Goal: Information Seeking & Learning: Learn about a topic

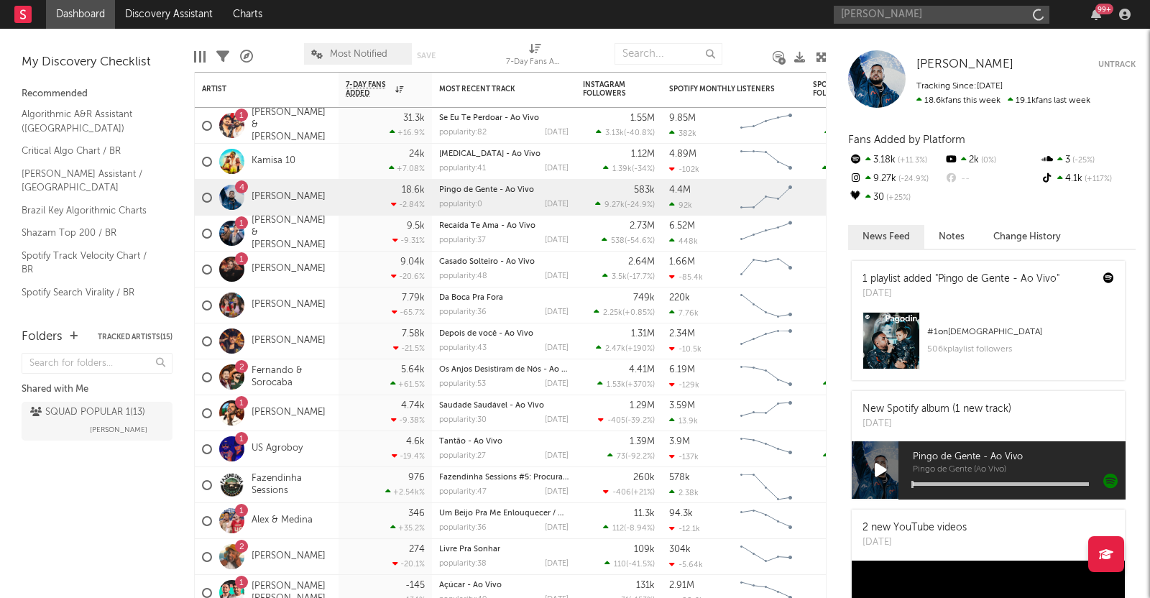
click at [900, 15] on input "[PERSON_NAME]" at bounding box center [942, 15] width 216 height 18
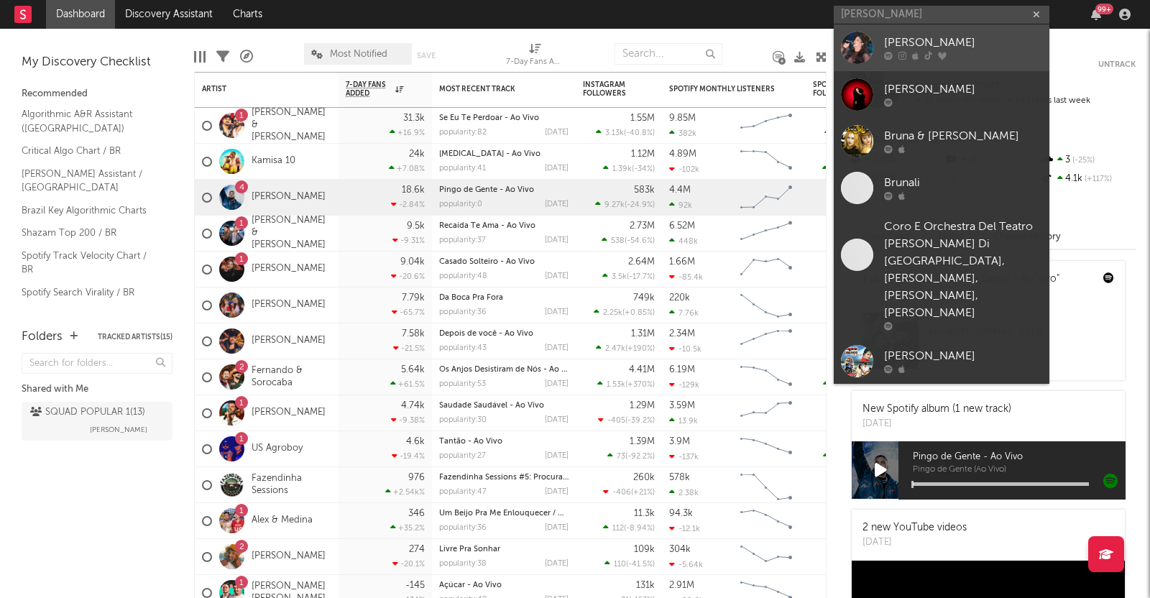
type input "[PERSON_NAME]"
click at [899, 42] on div "[PERSON_NAME]" at bounding box center [963, 43] width 158 height 17
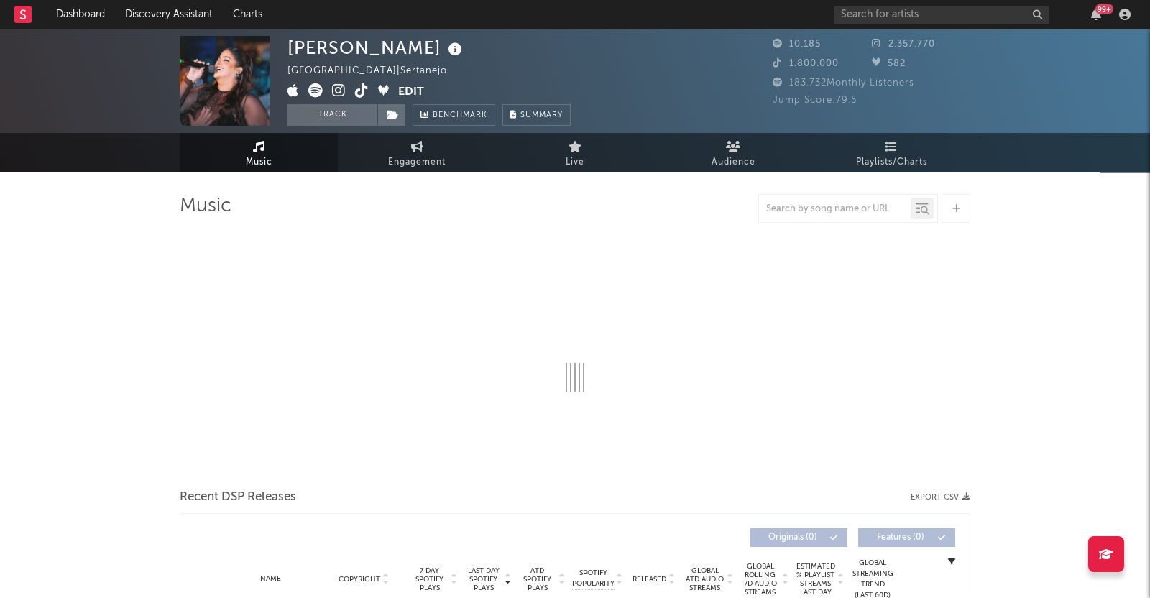
select select "6m"
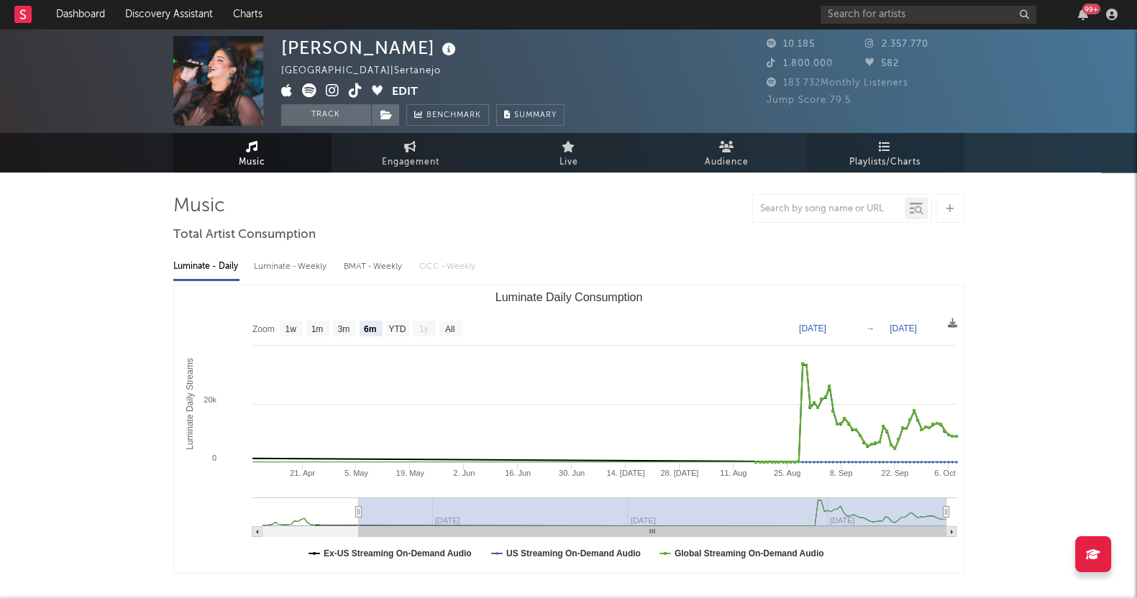
click at [893, 146] on link "Playlists/Charts" at bounding box center [885, 153] width 158 height 40
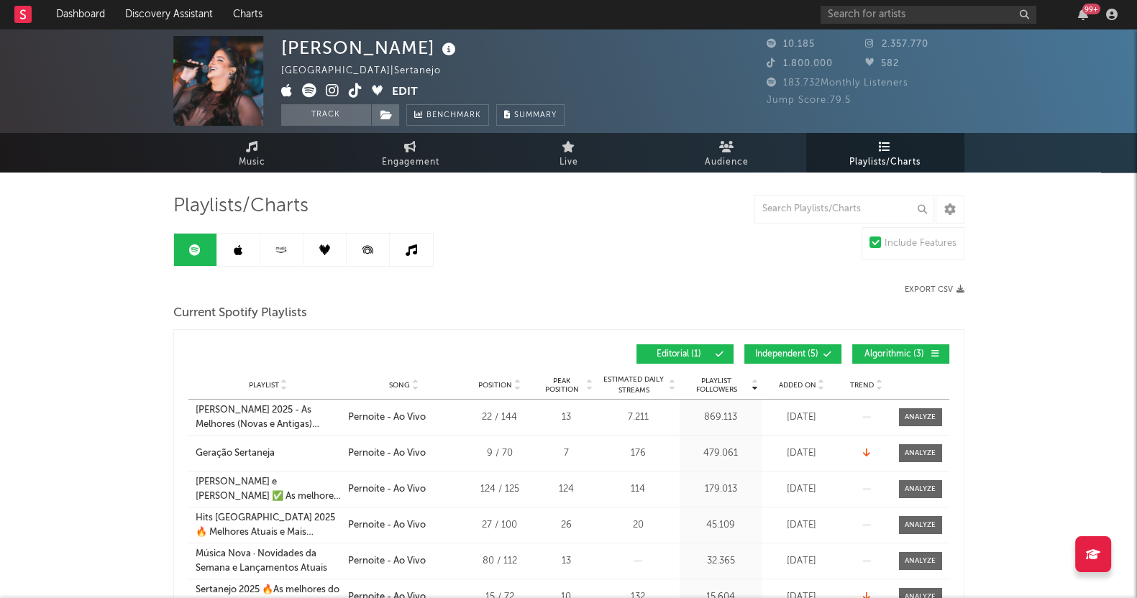
click at [881, 350] on span "Algorithmic ( 3 )" at bounding box center [894, 354] width 66 height 9
click at [824, 353] on icon at bounding box center [827, 354] width 9 height 9
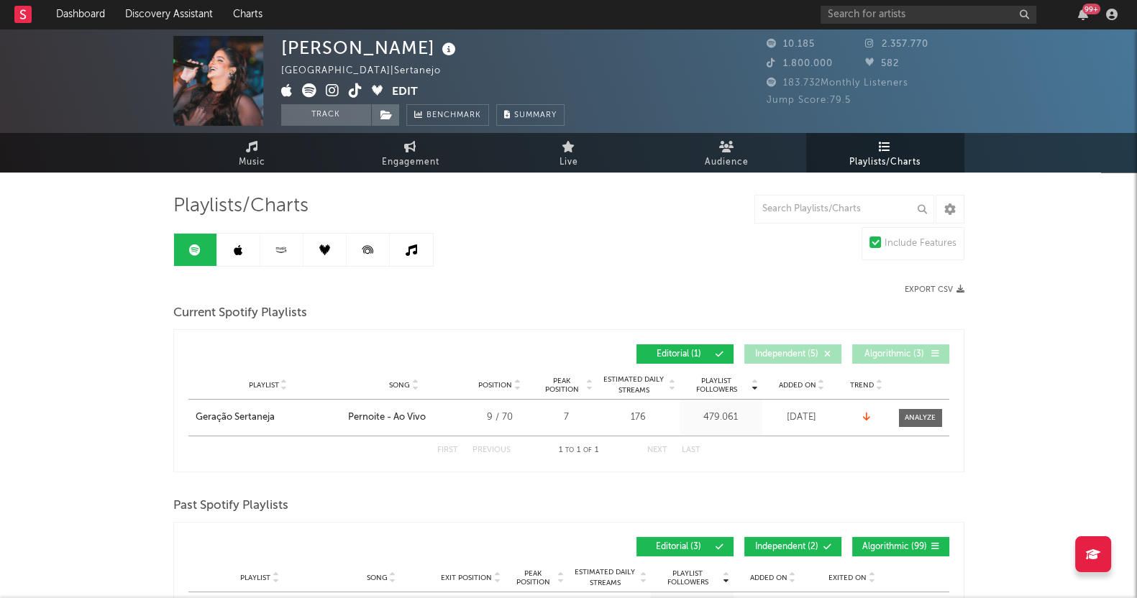
click at [232, 252] on link at bounding box center [238, 250] width 43 height 32
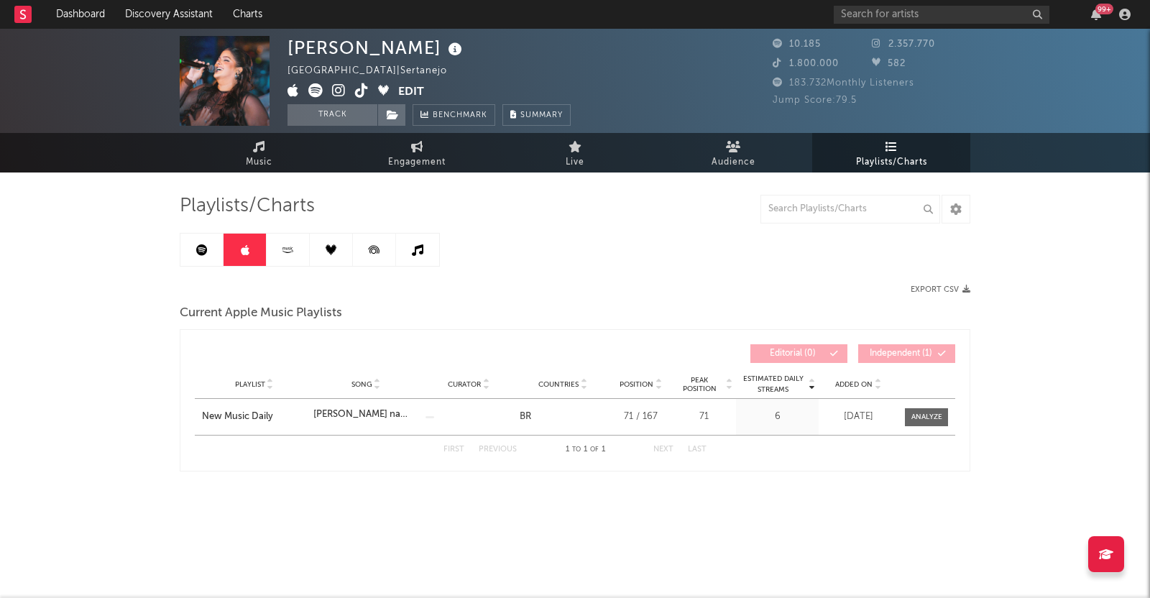
click at [280, 256] on link at bounding box center [288, 250] width 43 height 32
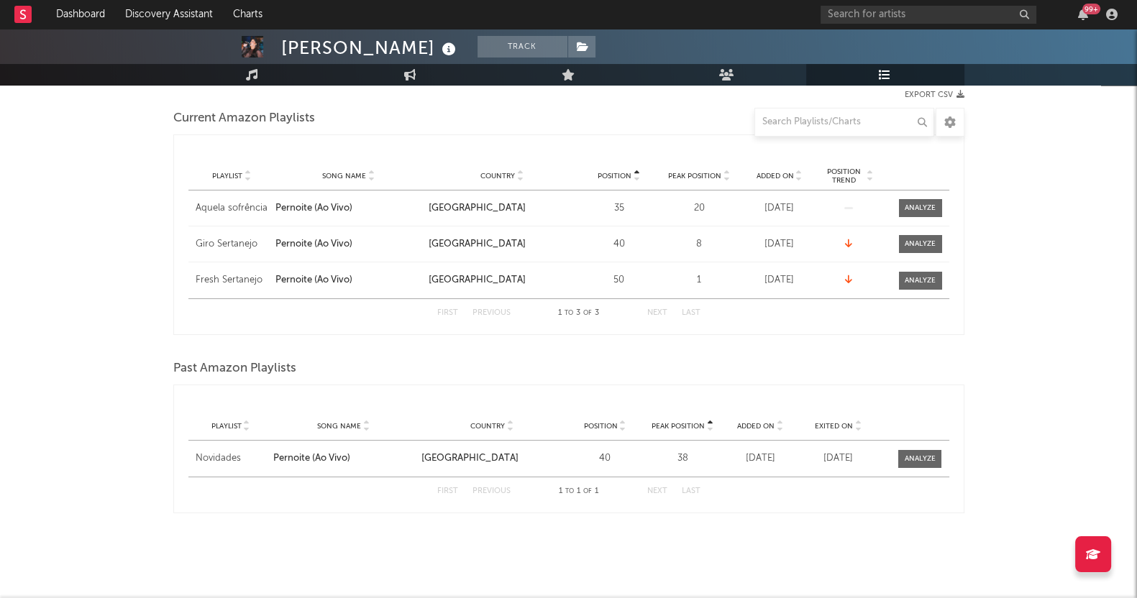
scroll to position [14, 0]
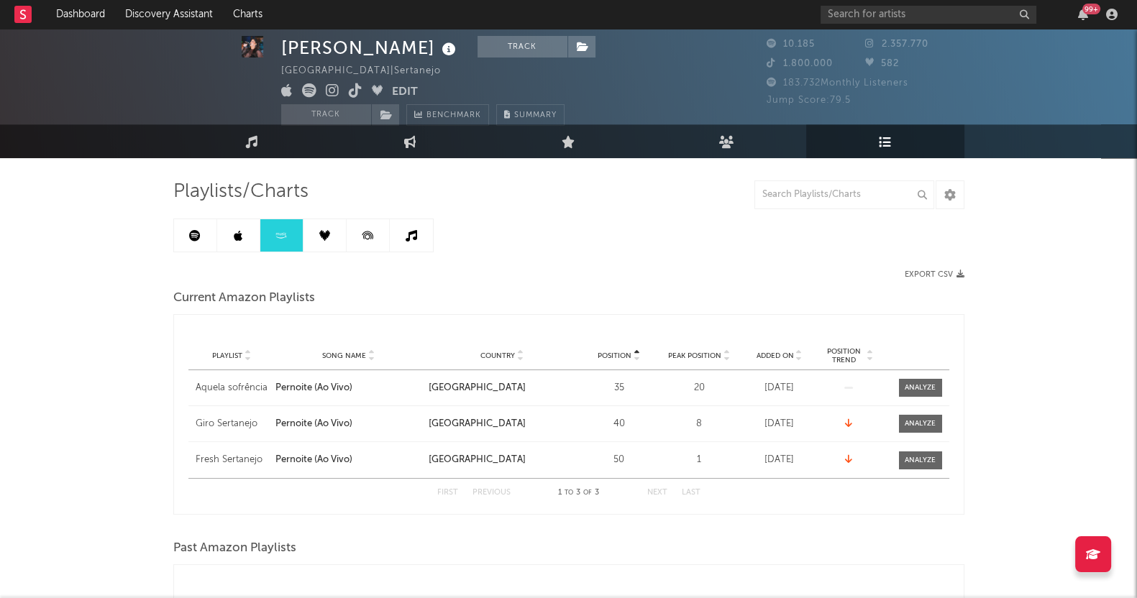
click at [327, 227] on link at bounding box center [324, 235] width 43 height 32
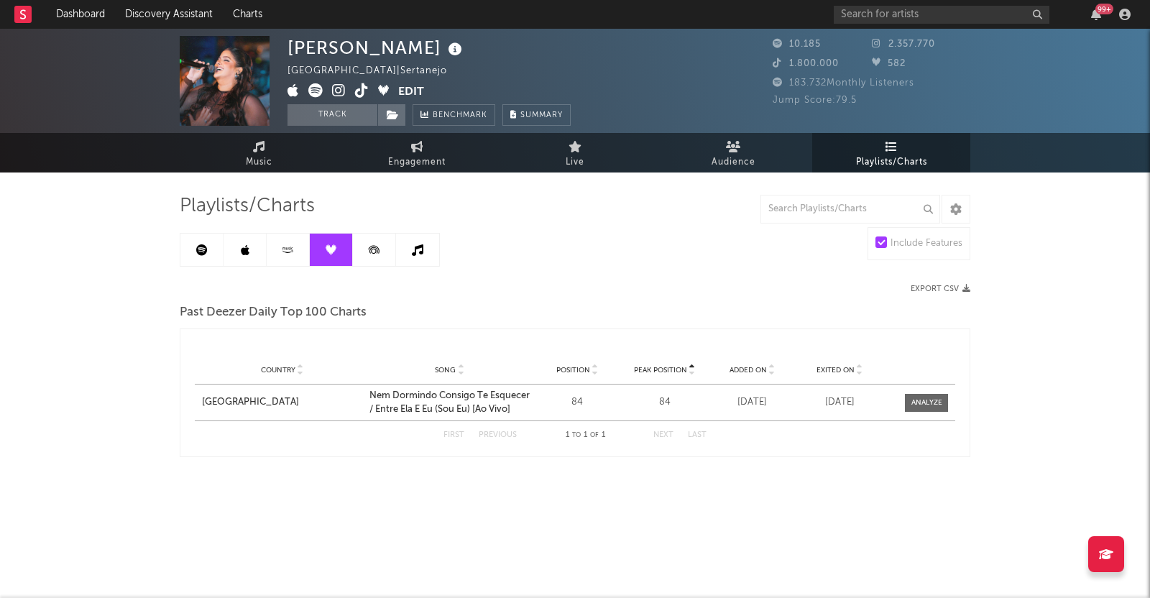
click at [367, 243] on icon at bounding box center [374, 250] width 32 height 32
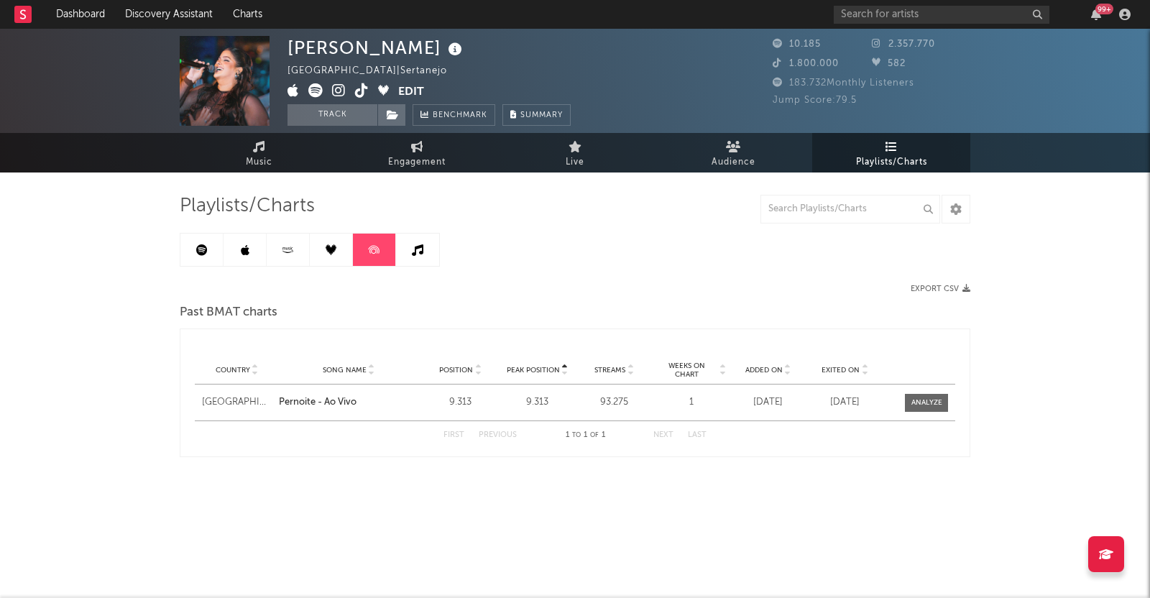
click at [417, 250] on icon at bounding box center [418, 250] width 12 height 12
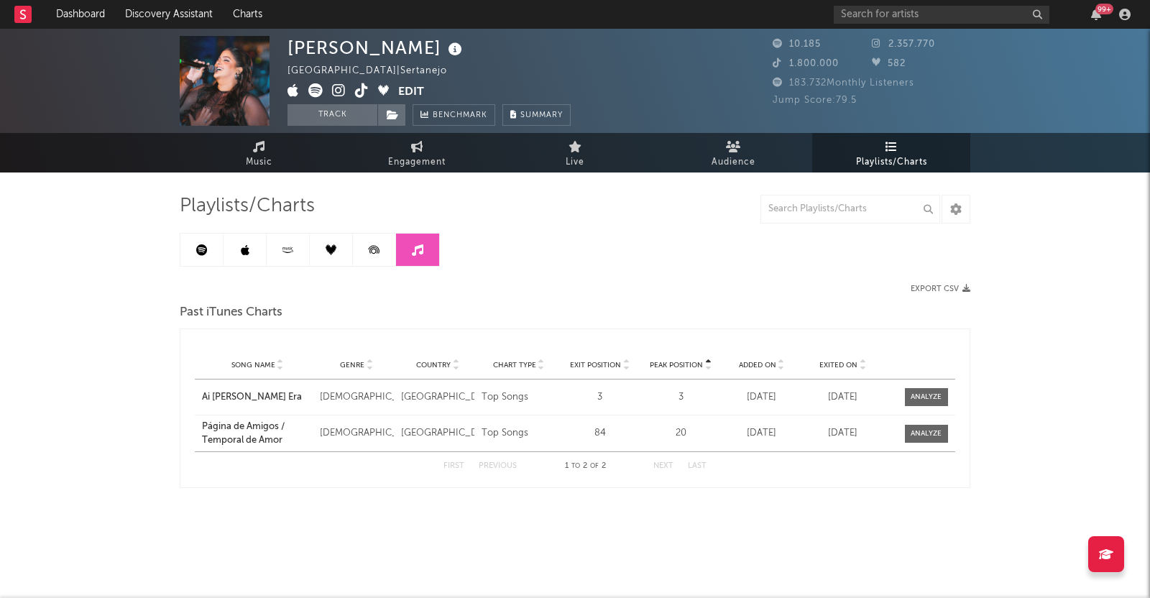
click at [187, 238] on link at bounding box center [201, 250] width 43 height 32
